Goal: Use online tool/utility: Utilize a website feature to perform a specific function

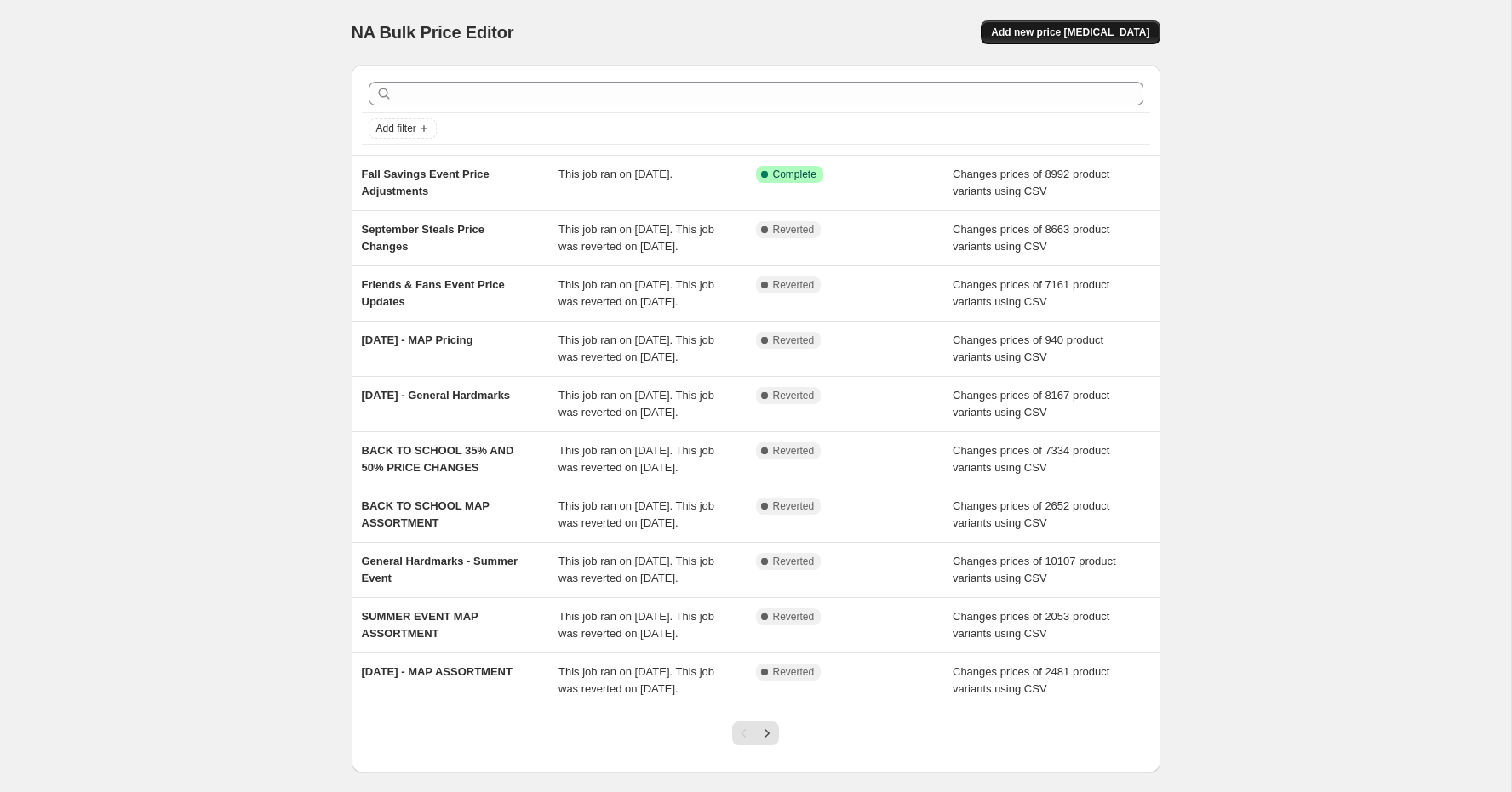
click at [1083, 32] on span "Add new price [MEDICAL_DATA]" at bounding box center [1070, 31] width 158 height 13
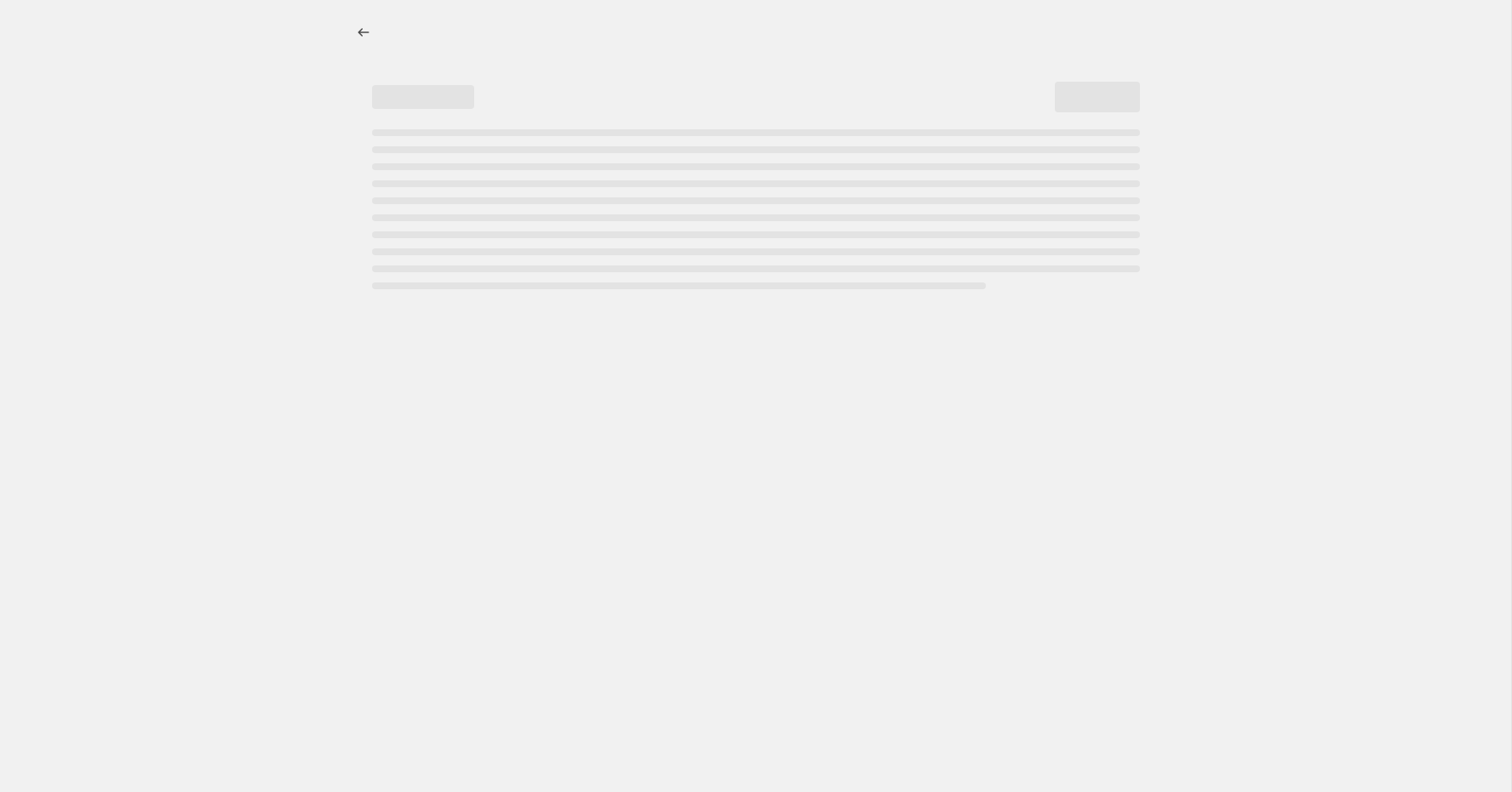
select select "percentage"
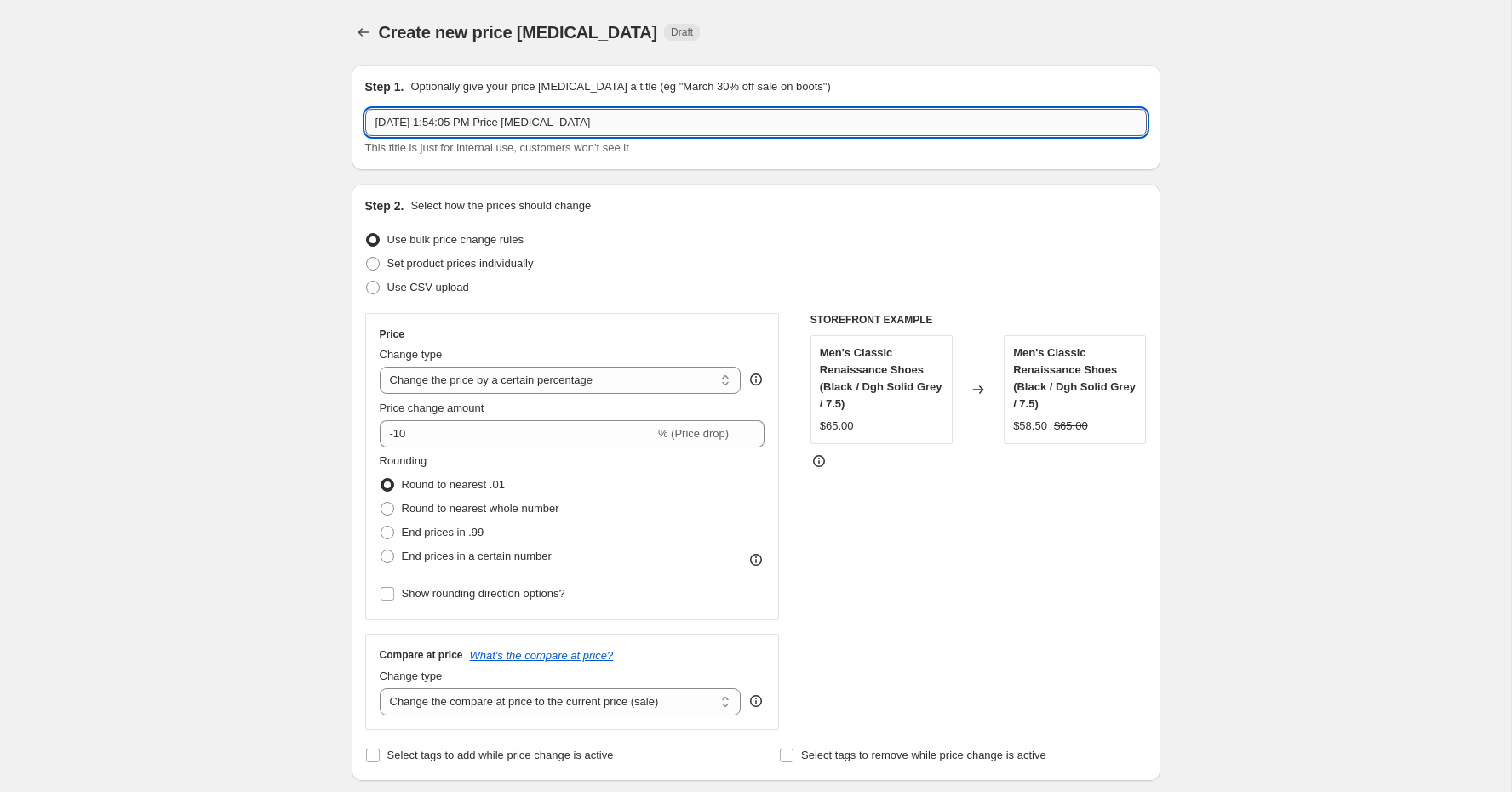
click at [543, 126] on input "Oct 6, 2025, 1:54:05 PM Price change job" at bounding box center [756, 122] width 782 height 27
type input "ReeFresh Days Price Adjustments"
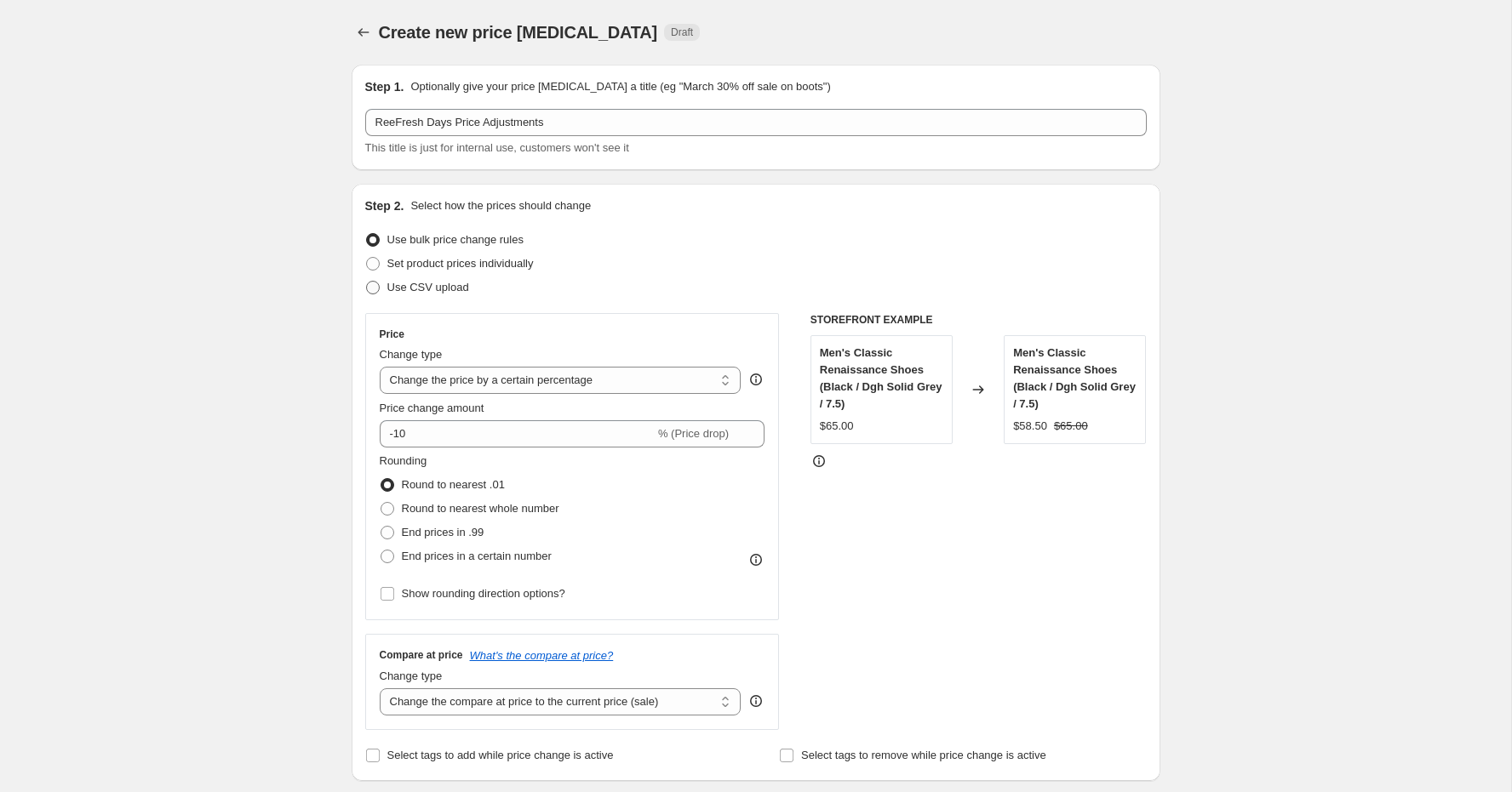
click at [403, 285] on span "Use CSV upload" at bounding box center [428, 287] width 82 height 13
click at [367, 282] on input "Use CSV upload" at bounding box center [367, 281] width 1 height 1
radio input "true"
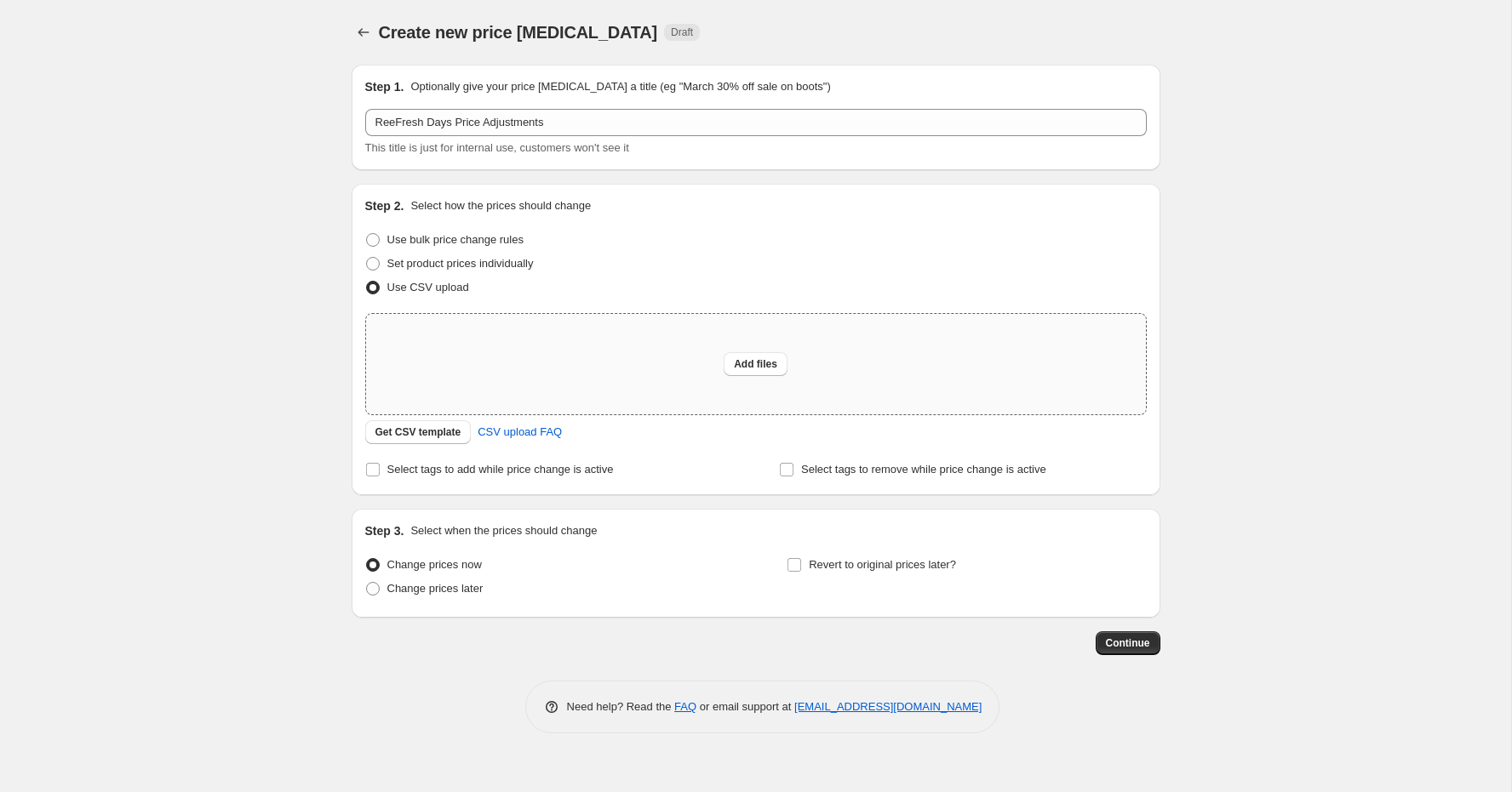
click at [792, 368] on div "Add files" at bounding box center [756, 365] width 780 height 101
type input "C:\fakepath\ReeFresh Days Price Adjustments.csv"
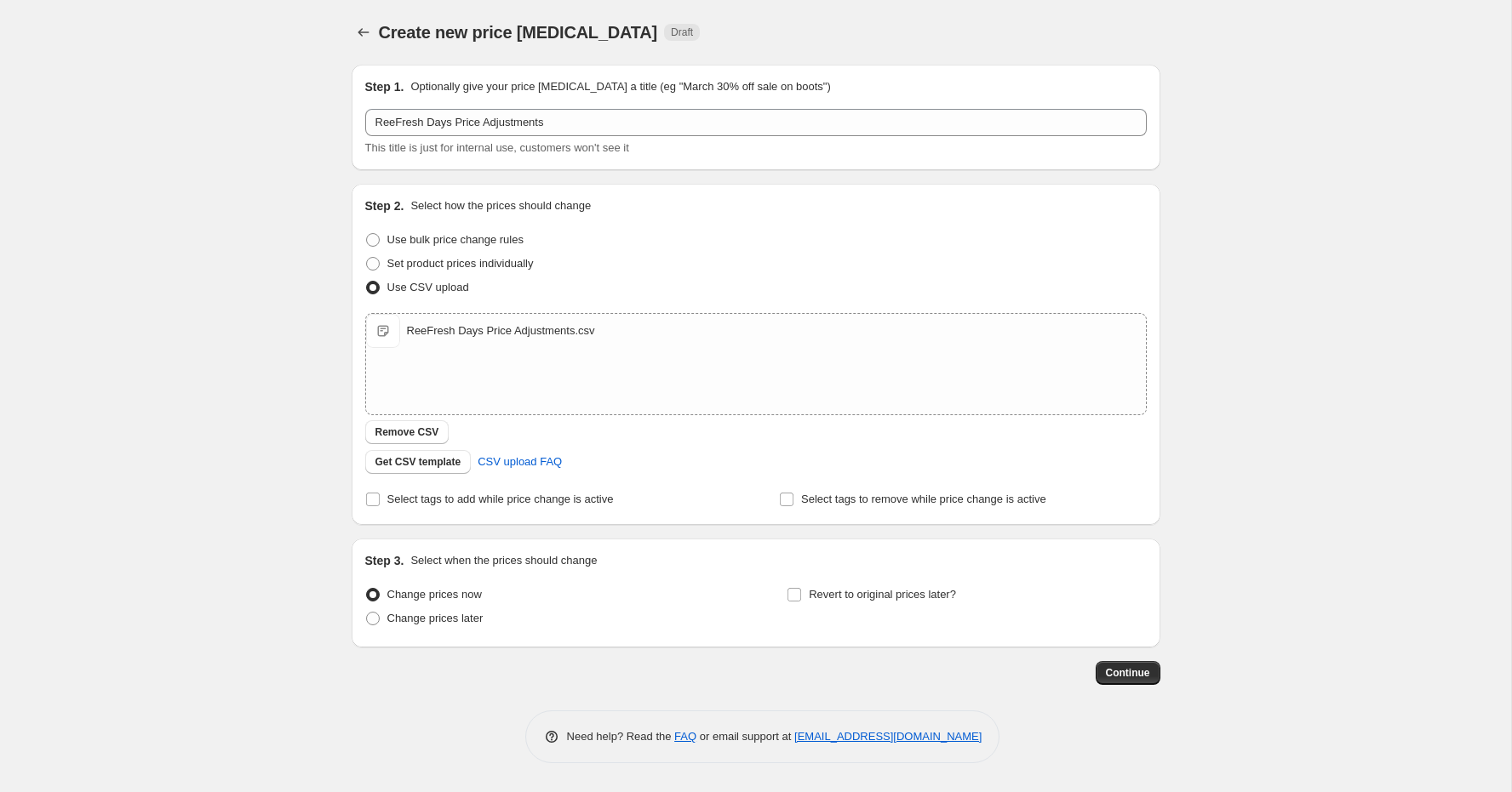
drag, startPoint x: 430, startPoint y: 620, endPoint x: 456, endPoint y: 600, distance: 32.8
click at [430, 620] on span "Change prices later" at bounding box center [435, 618] width 96 height 13
click at [367, 612] on input "Change prices later" at bounding box center [367, 612] width 1 height 1
radio input "true"
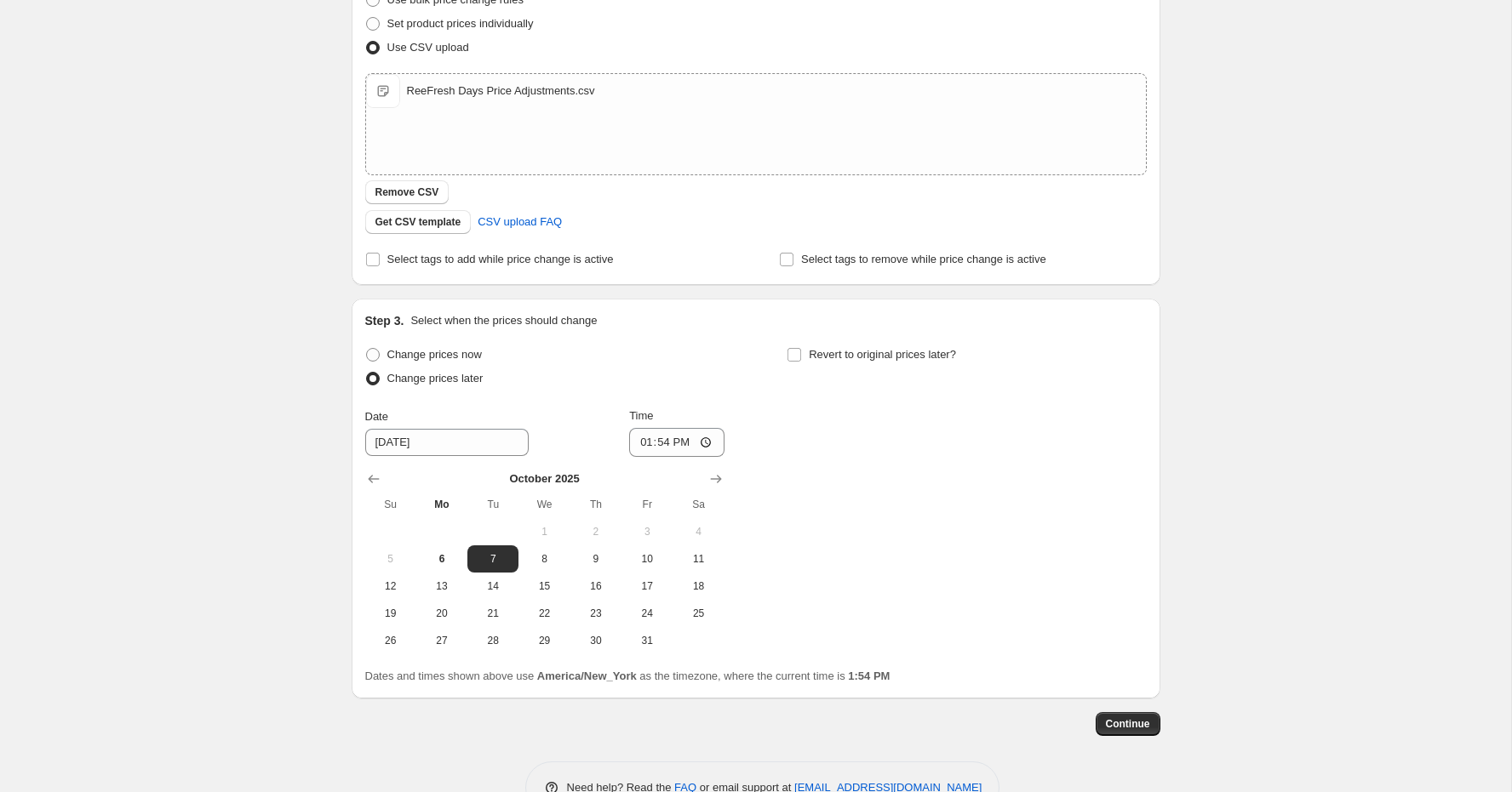
scroll to position [286, 0]
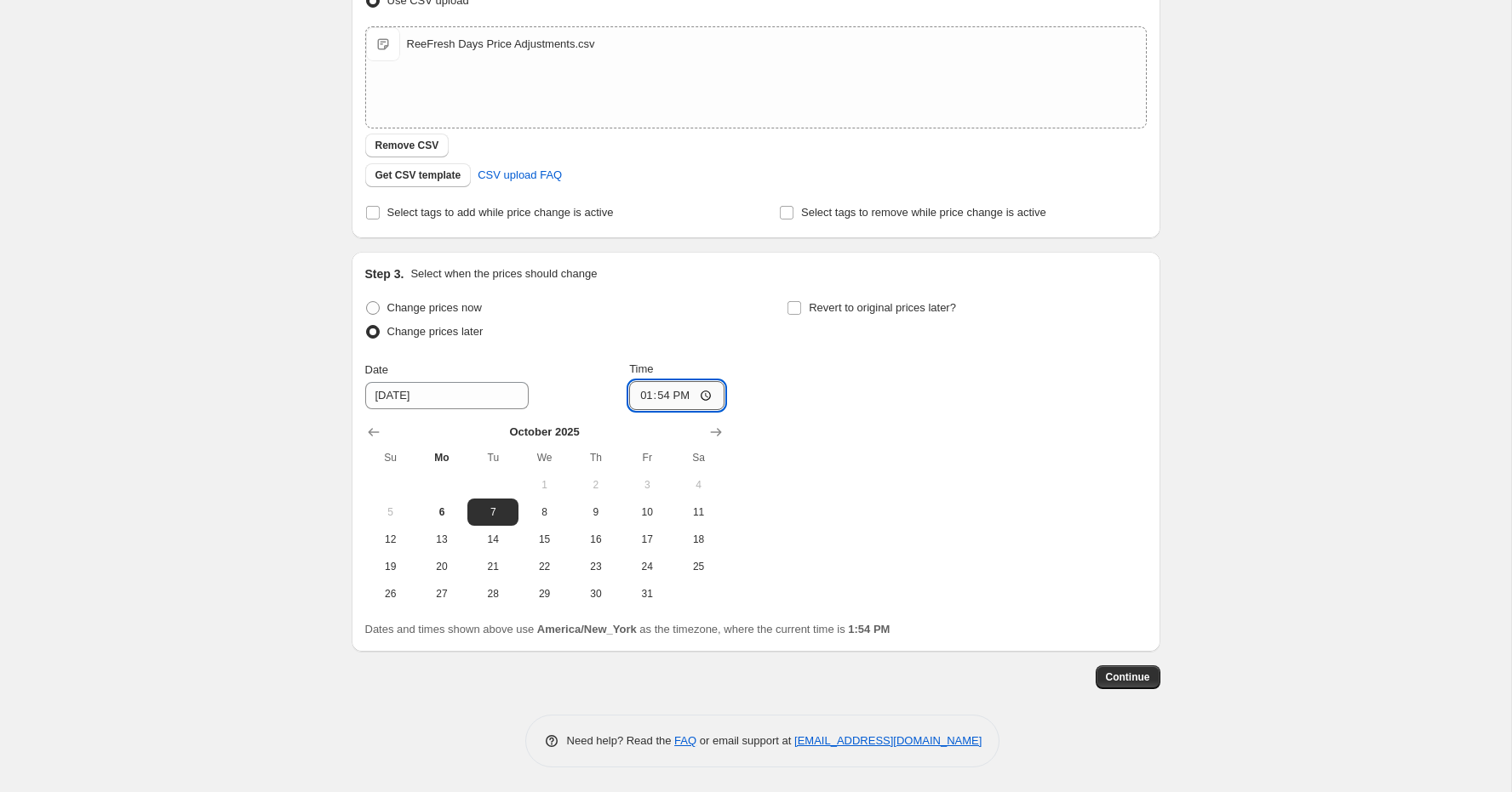
click at [639, 392] on input "13:54" at bounding box center [676, 396] width 95 height 29
click at [703, 395] on input "13:54" at bounding box center [676, 396] width 95 height 29
type input "09:50"
click at [839, 463] on div "Change prices now Change prices later Date 10/7/2025 Time 09:50 October 2025 Su…" at bounding box center [756, 452] width 782 height 312
click at [1127, 674] on span "Continue" at bounding box center [1127, 677] width 44 height 13
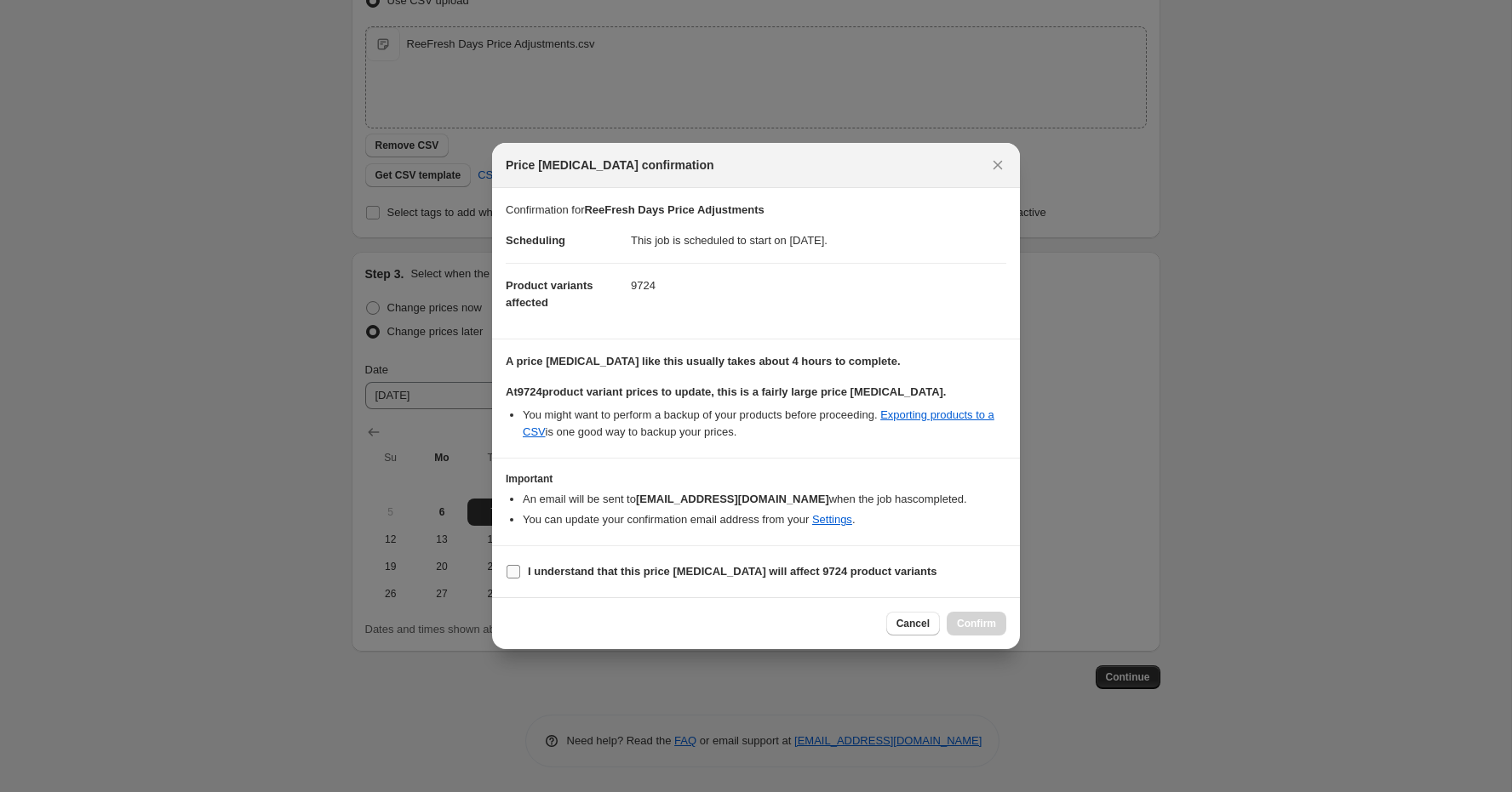
click at [567, 575] on b "I understand that this price change job will affect 9724 product variants" at bounding box center [733, 571] width 410 height 13
click at [520, 575] on input "I understand that this price change job will affect 9724 product variants" at bounding box center [513, 571] width 13 height 13
checkbox input "true"
click at [981, 614] on button "Confirm" at bounding box center [977, 623] width 59 height 24
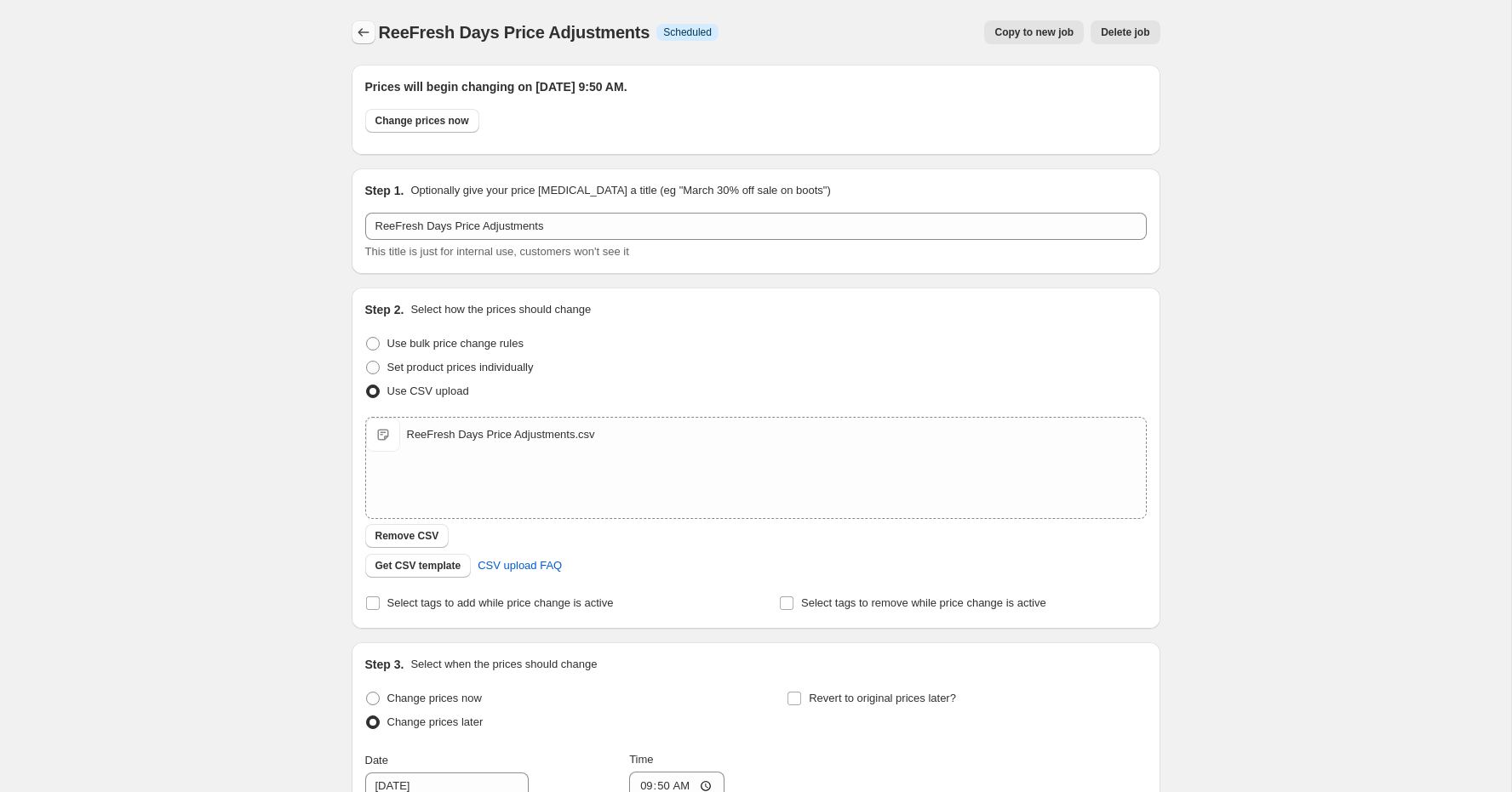
click at [356, 27] on icon "Price change jobs" at bounding box center [363, 32] width 17 height 17
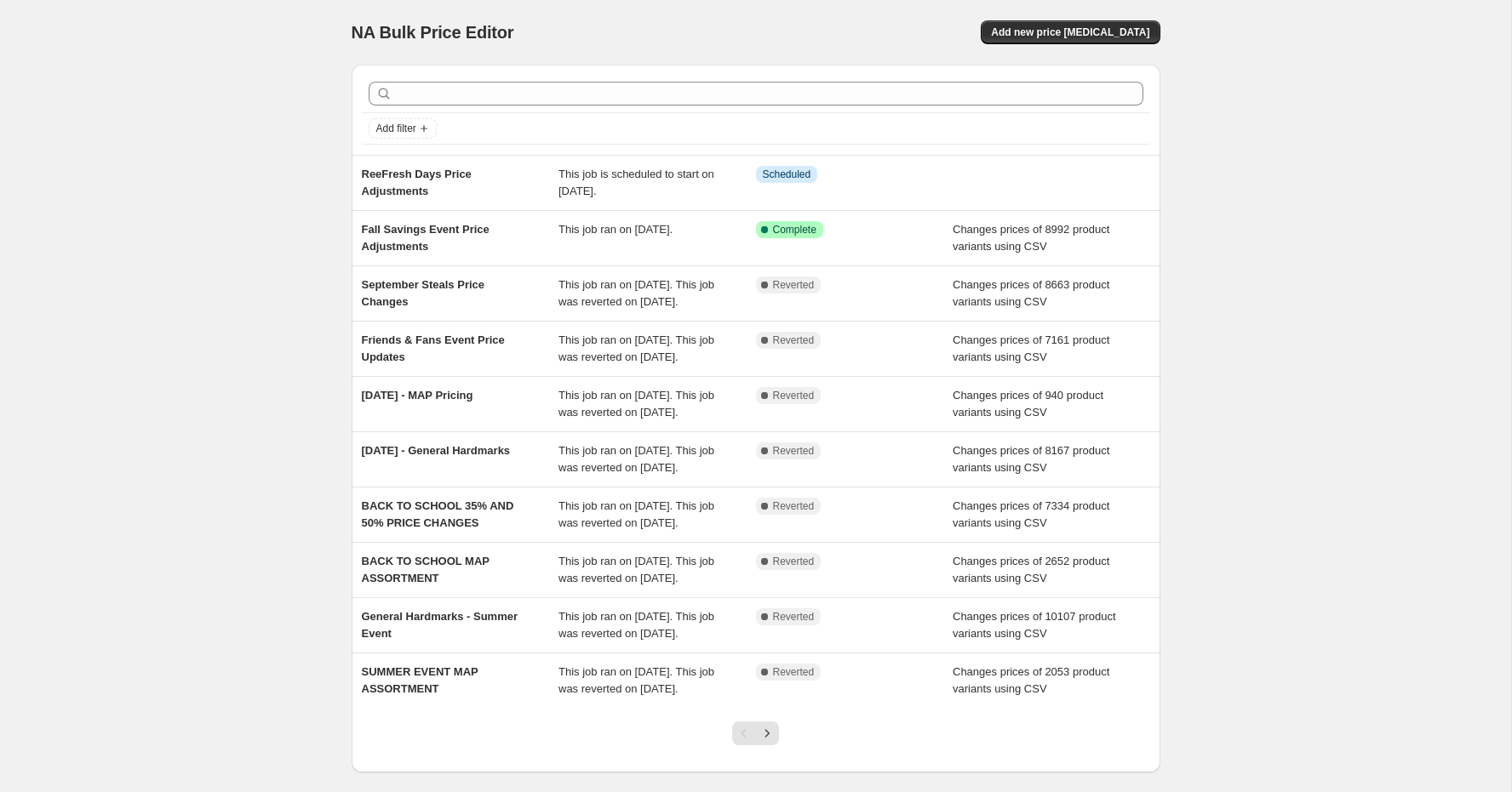
click at [250, 22] on div "NA Bulk Price Editor. This page is ready NA Bulk Price Editor Add new price cha…" at bounding box center [756, 438] width 1511 height 876
